Goal: Task Accomplishment & Management: Manage account settings

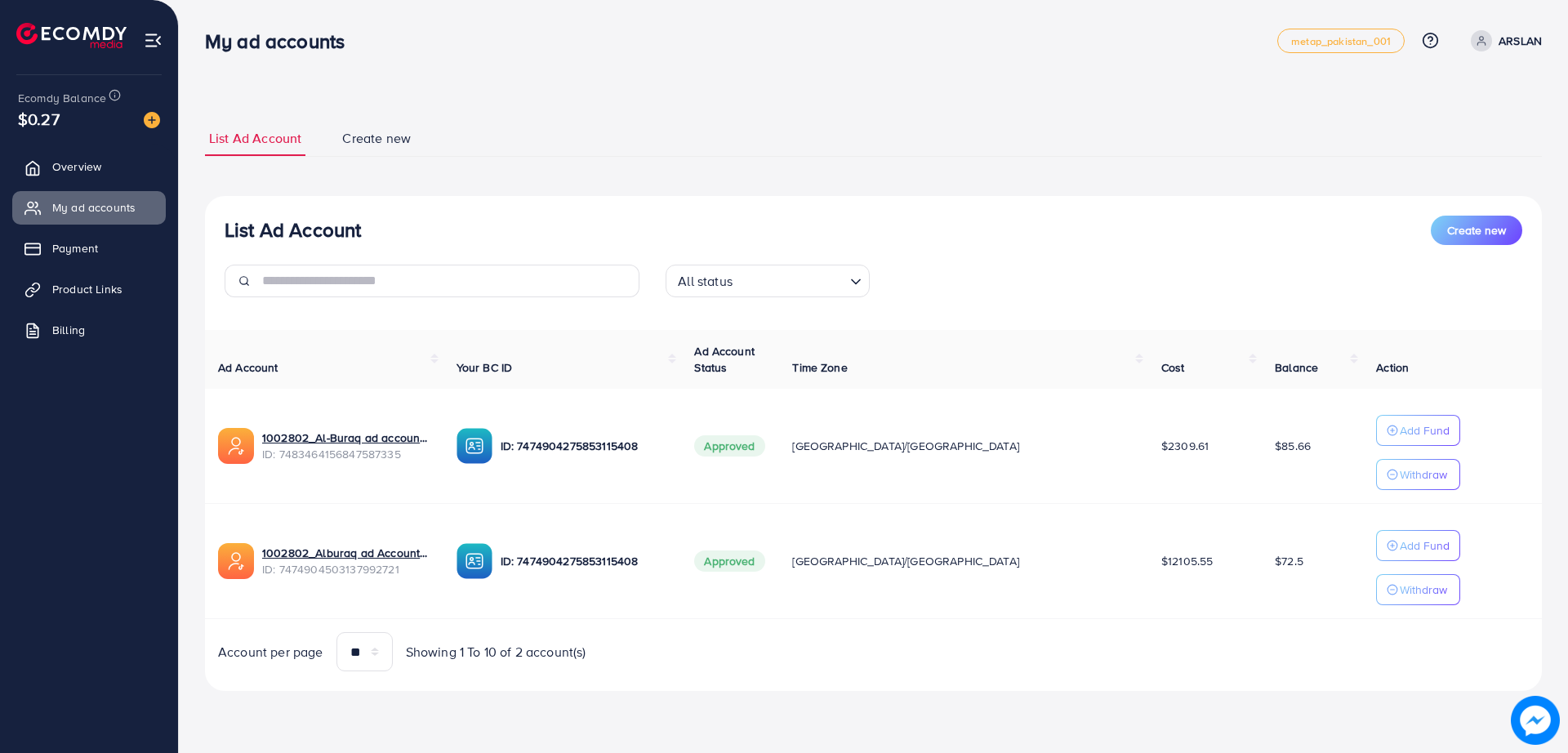
click at [928, 163] on div "List Ad Account Create new List Ad Account Create new All status Loading... Ad …" at bounding box center [873, 406] width 1337 height 571
